Goal: Task Accomplishment & Management: Manage account settings

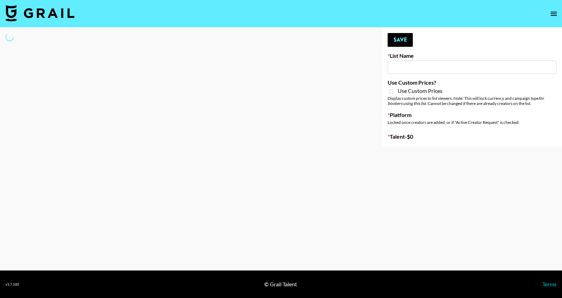
type input "Primal Harvest ([DATE])"
select select "Song"
type input "Milan Laser"
checkbox input "true"
select select "Brand"
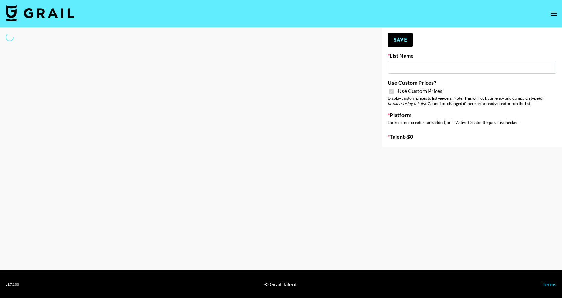
type input "Primal Harvest NEW ([DATE])"
checkbox input "true"
select select "Brand"
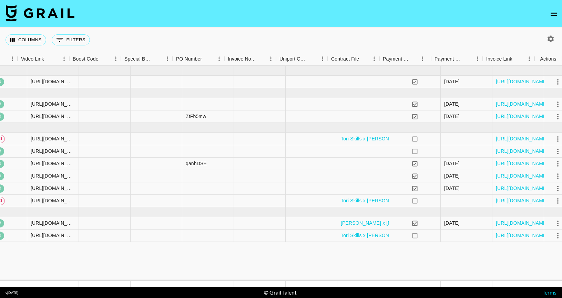
scroll to position [0, 901]
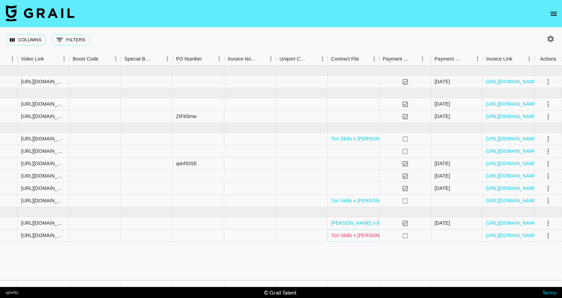
click at [353, 237] on link "Tori Skills x Selfie Leslie JULY 2025 (1).pdf" at bounding box center [380, 235] width 99 height 7
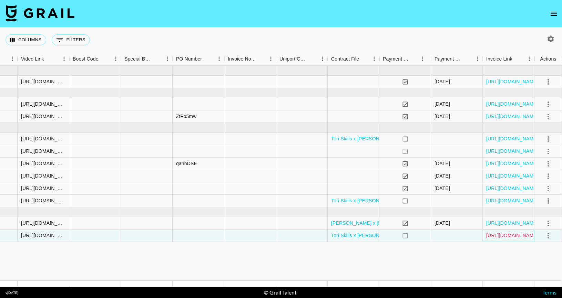
click at [508, 238] on link "https://in.xero.com/k2HuPFu6LuUUDbAbxoHYaTHrr5U5r76i1zrHOlo0" at bounding box center [512, 235] width 52 height 7
click at [357, 237] on link "Tori Skills x Selfie Leslie JULY 2025 (1).pdf" at bounding box center [380, 235] width 99 height 7
click at [503, 236] on link "https://in.xero.com/k2HuPFu6LuUUDbAbxoHYaTHrr5U5r76i1zrHOlo0" at bounding box center [512, 235] width 52 height 7
click at [509, 153] on link "https://in.xero.com/y8oPqvzzONDG0fsfLYqU0t0OPE1ovKjjpUw1LuqR" at bounding box center [512, 151] width 52 height 7
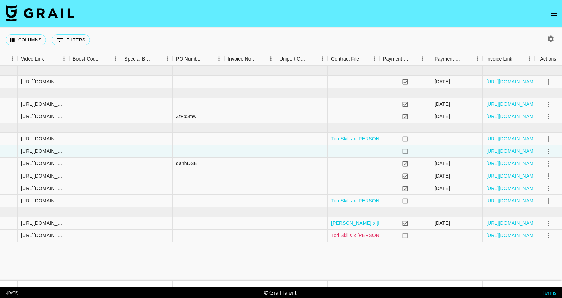
click at [362, 236] on link "Tori Skills x Selfie Leslie JULY 2025 (1).pdf" at bounding box center [380, 235] width 99 height 7
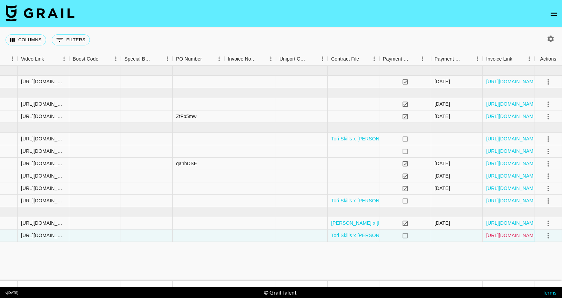
click at [505, 235] on link "https://in.xero.com/k2HuPFu6LuUUDbAbxoHYaTHrr5U5r76i1zrHOlo0" at bounding box center [512, 235] width 52 height 7
